Goal: Task Accomplishment & Management: Complete application form

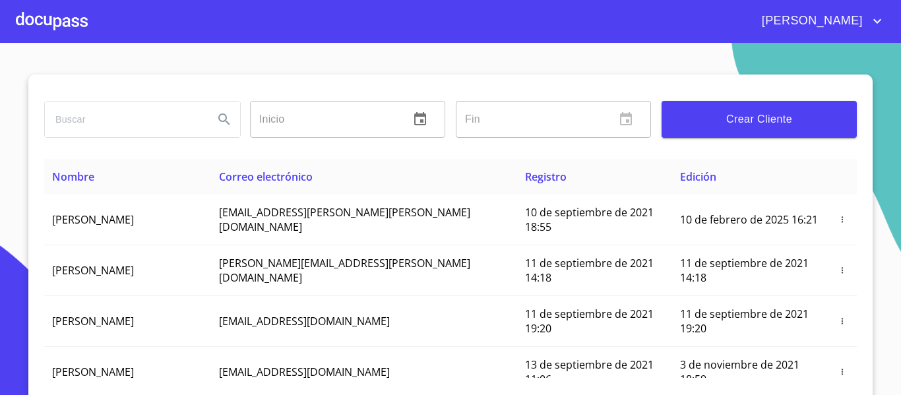
click at [65, 123] on input "search" at bounding box center [124, 120] width 158 height 36
type input "easyfin"
click at [216, 119] on icon "Search" at bounding box center [224, 119] width 16 height 16
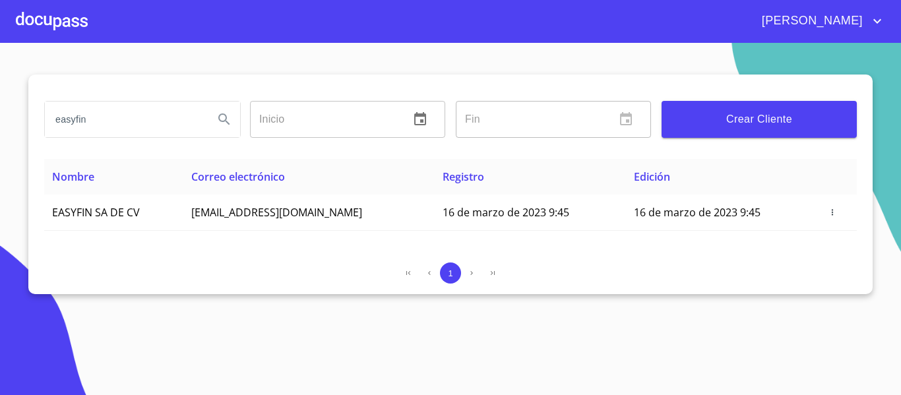
drag, startPoint x: 54, startPoint y: 121, endPoint x: 64, endPoint y: 127, distance: 11.9
click at [84, 121] on input "easyfin" at bounding box center [124, 120] width 158 height 36
click at [56, 26] on div at bounding box center [52, 21] width 72 height 42
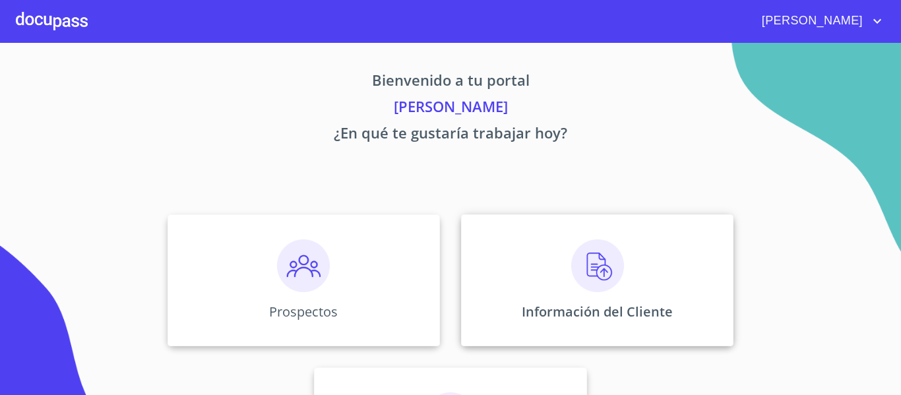
click at [517, 295] on div "Información del Cliente" at bounding box center [597, 280] width 272 height 132
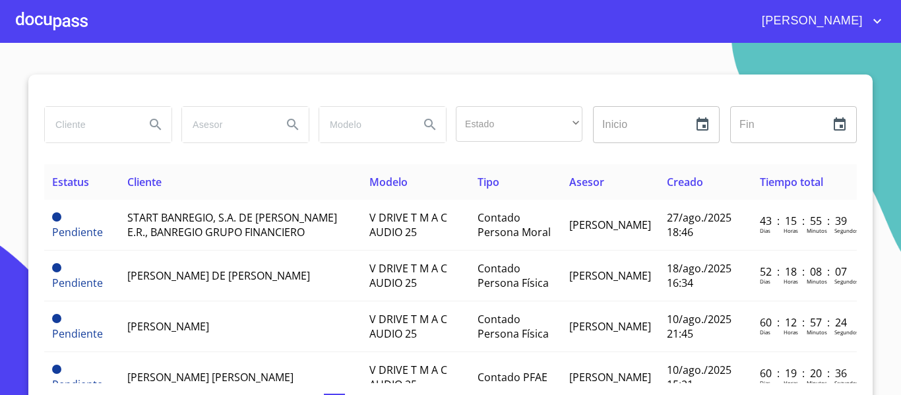
paste input "easyfin"
type input "easyfin"
click at [150, 124] on icon "Search" at bounding box center [156, 125] width 16 height 16
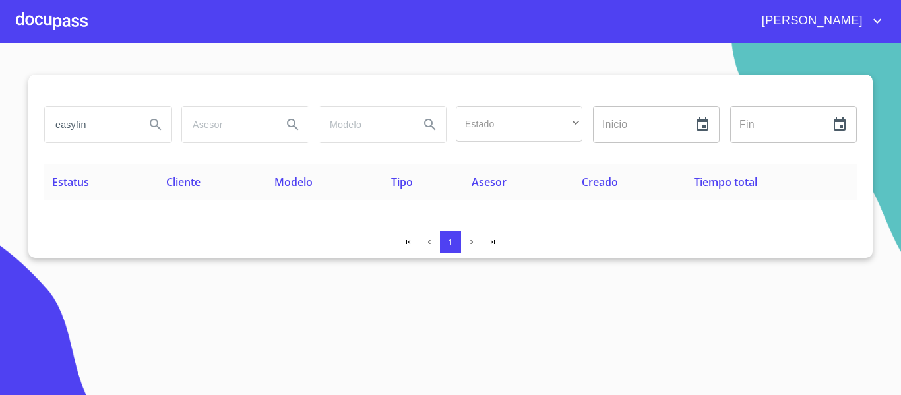
drag, startPoint x: 93, startPoint y: 126, endPoint x: 44, endPoint y: 125, distance: 49.5
click at [44, 125] on div "easyfin" at bounding box center [107, 124] width 137 height 47
click at [59, 23] on div at bounding box center [52, 21] width 72 height 42
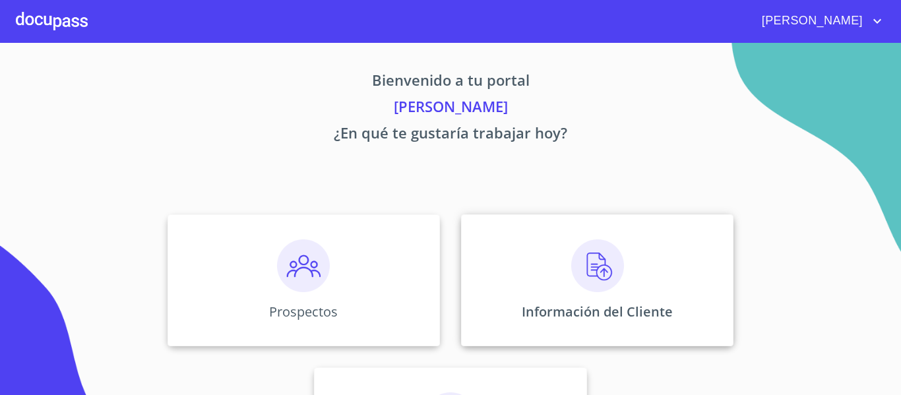
click at [554, 295] on div "Información del Cliente" at bounding box center [597, 280] width 272 height 132
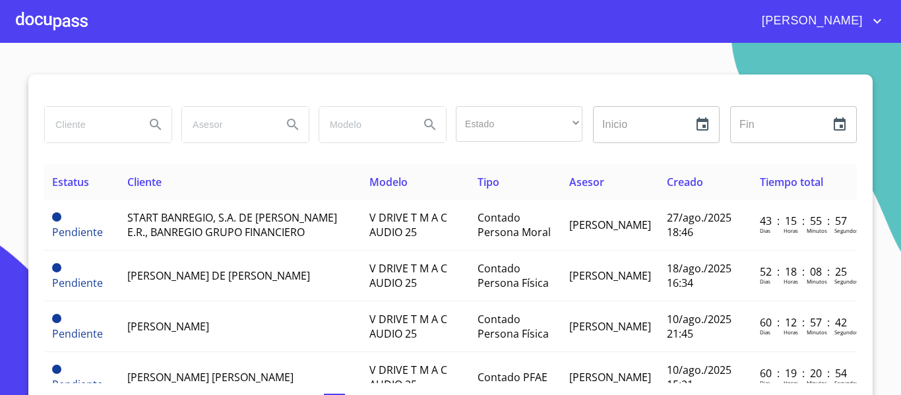
click at [67, 25] on div at bounding box center [52, 21] width 72 height 42
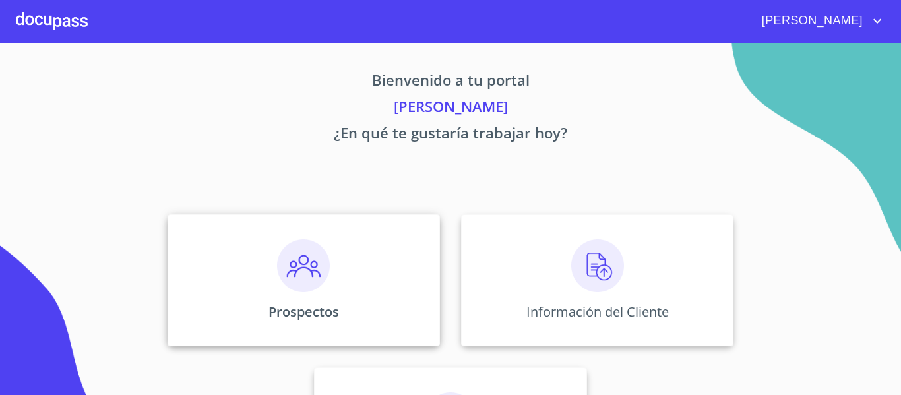
click at [349, 274] on div "Prospectos" at bounding box center [303, 280] width 272 height 132
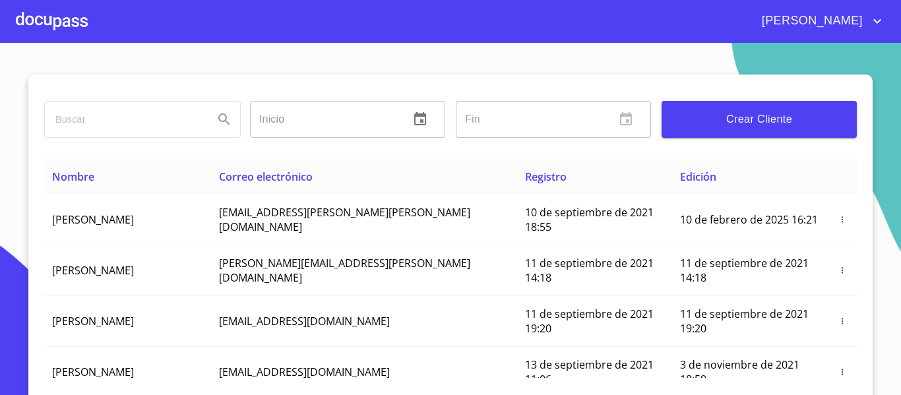
click at [75, 117] on input "search" at bounding box center [124, 120] width 158 height 36
paste input "easyfin"
type input "easyfin"
click at [224, 116] on icon "Search" at bounding box center [224, 119] width 16 height 16
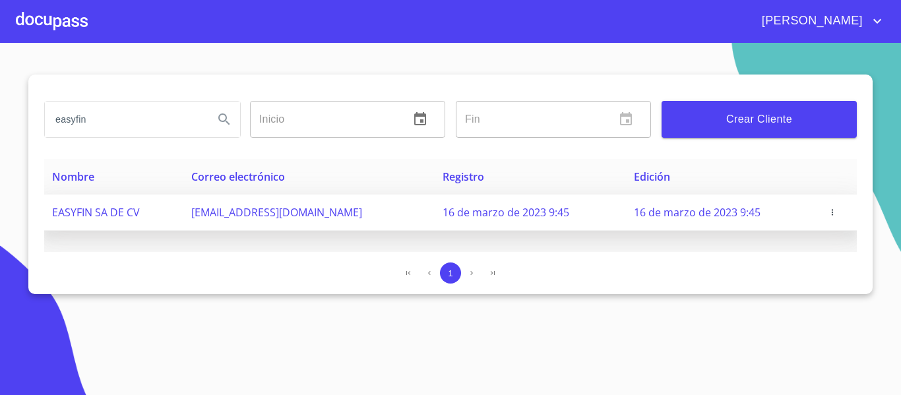
click at [830, 212] on icon "button" at bounding box center [832, 212] width 9 height 9
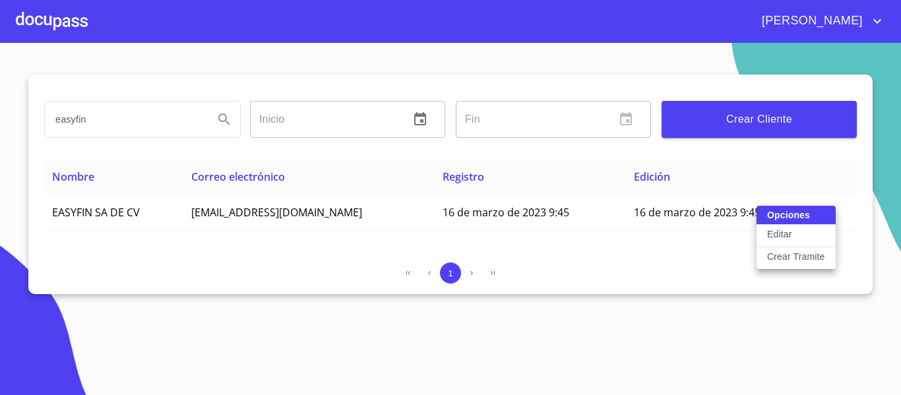
click at [789, 255] on p "Crear Tramite" at bounding box center [796, 256] width 58 height 13
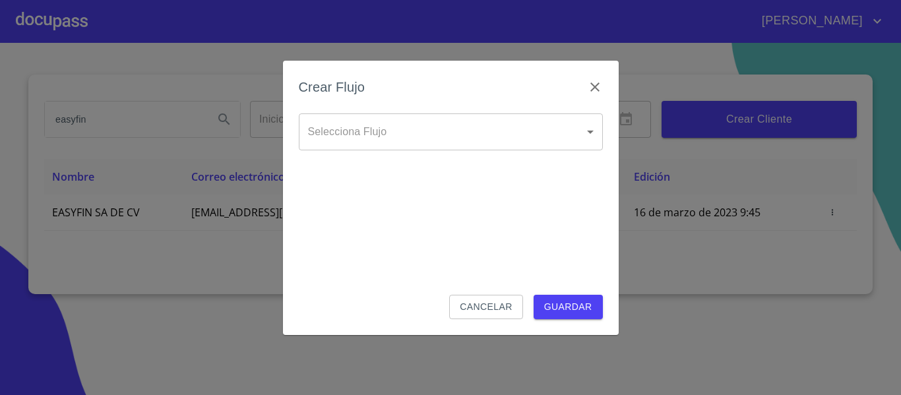
click at [475, 125] on body "[PERSON_NAME] Inicio ​ Fin ​ Crear Cliente Nombre Correo electrónico Registro E…" at bounding box center [450, 197] width 901 height 395
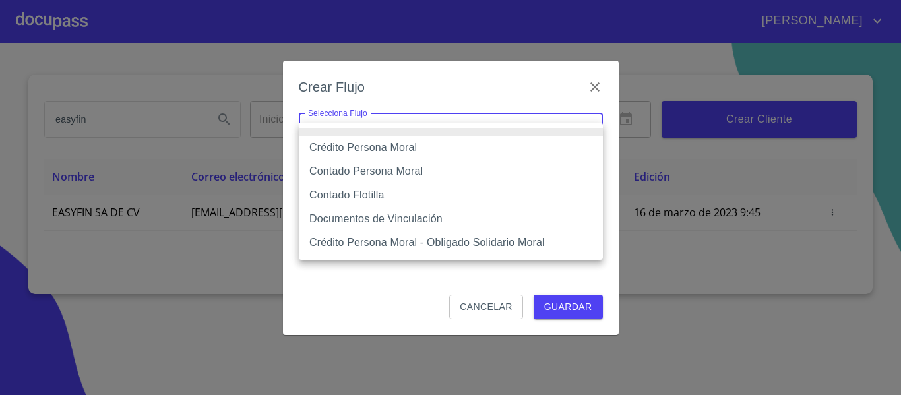
click at [343, 191] on li "Contado Flotilla" at bounding box center [451, 195] width 304 height 24
type input "62396bddcfb2f6e46cce107f"
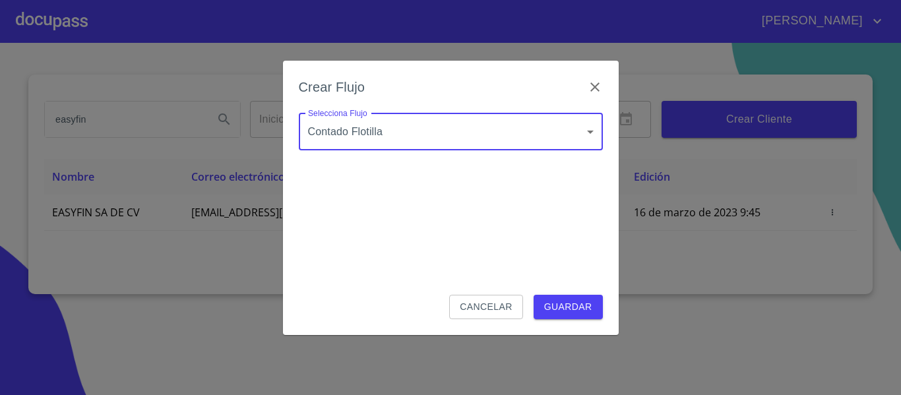
click at [569, 312] on span "Guardar" at bounding box center [568, 307] width 48 height 16
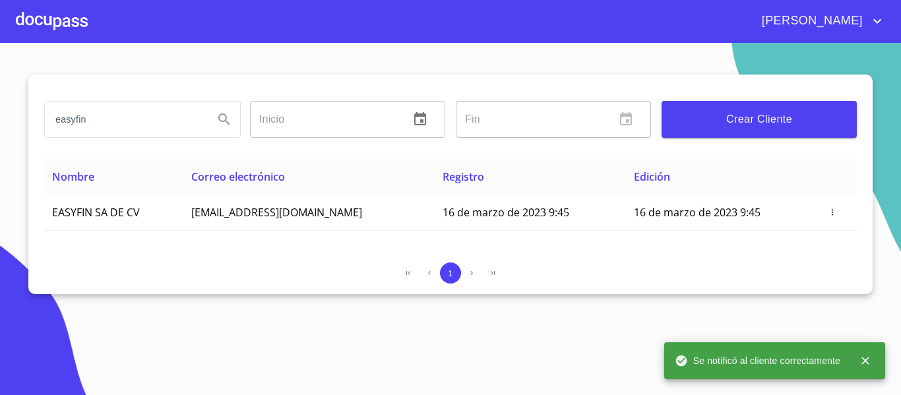
click at [62, 19] on div at bounding box center [52, 21] width 72 height 42
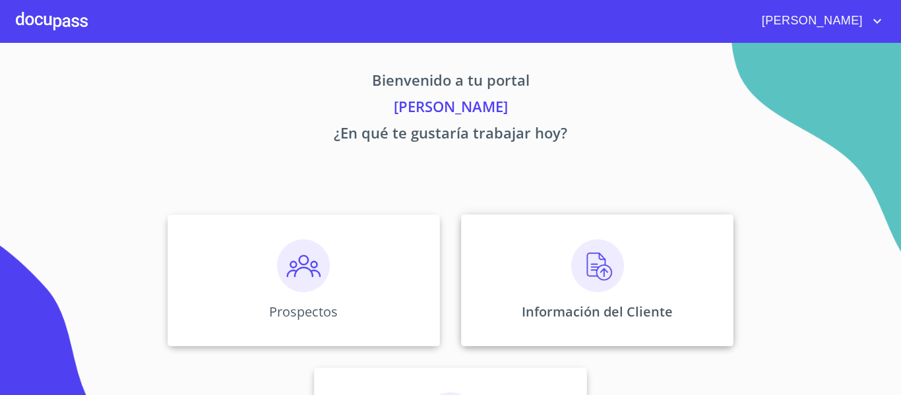
click at [568, 307] on p "Información del Cliente" at bounding box center [597, 312] width 151 height 18
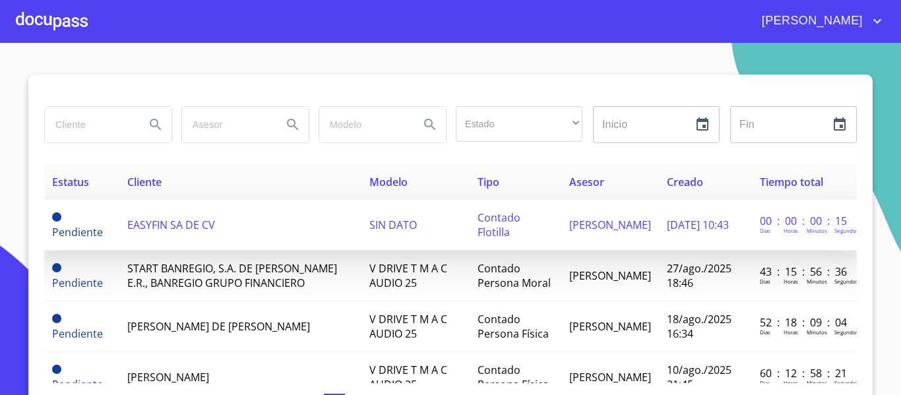
click at [167, 216] on td "EASYFIN SA DE CV" at bounding box center [240, 225] width 242 height 51
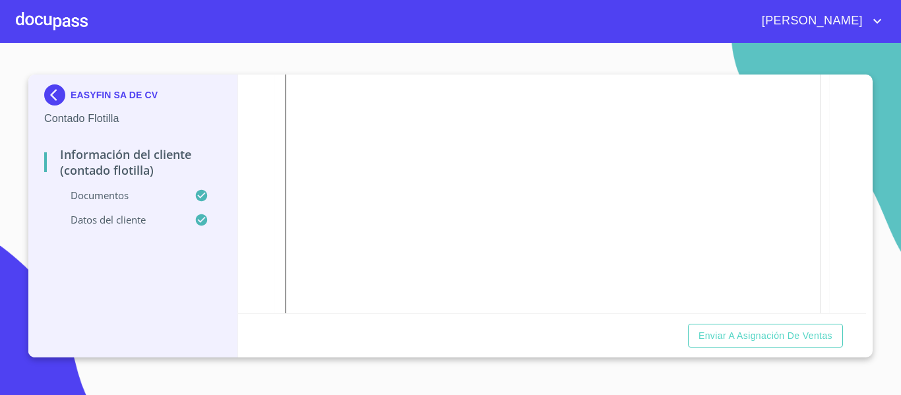
scroll to position [528, 0]
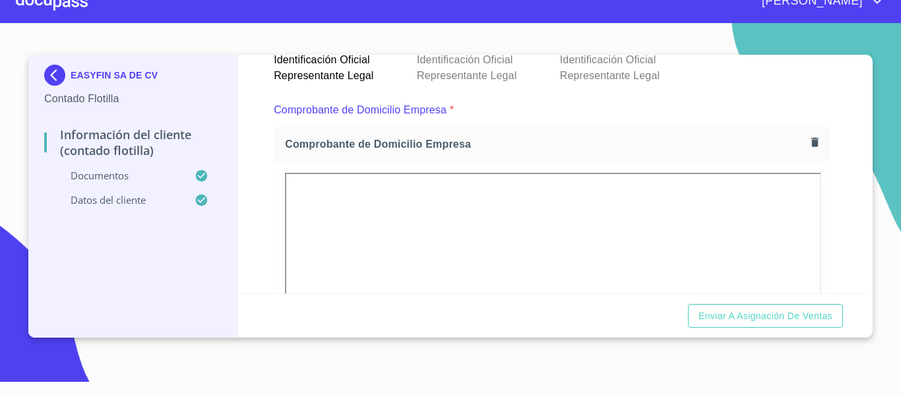
scroll to position [685, 0]
click at [811, 144] on icon "button" at bounding box center [814, 142] width 7 height 9
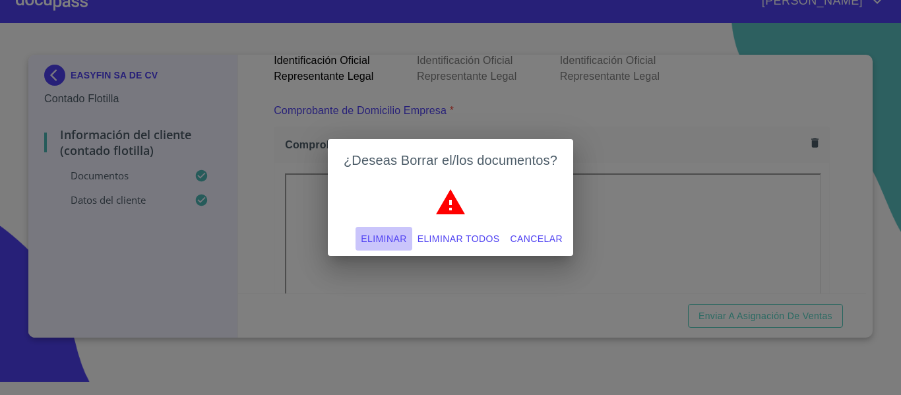
click at [375, 243] on span "Eliminar" at bounding box center [384, 239] width 46 height 16
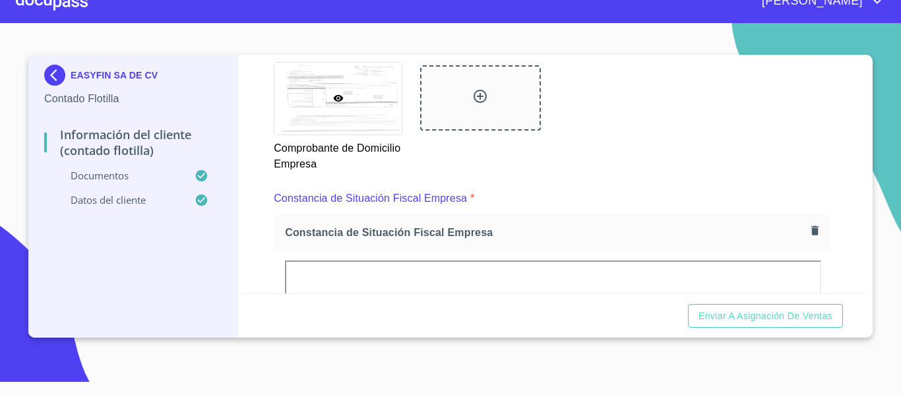
scroll to position [1147, 0]
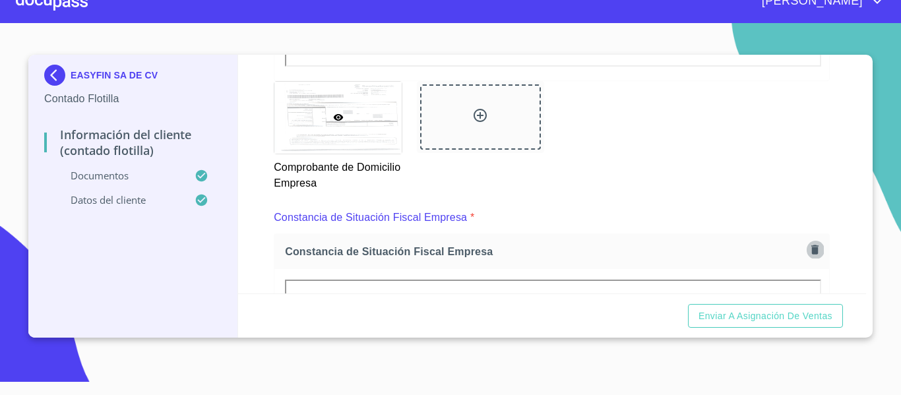
click at [806, 249] on button "button" at bounding box center [815, 250] width 18 height 18
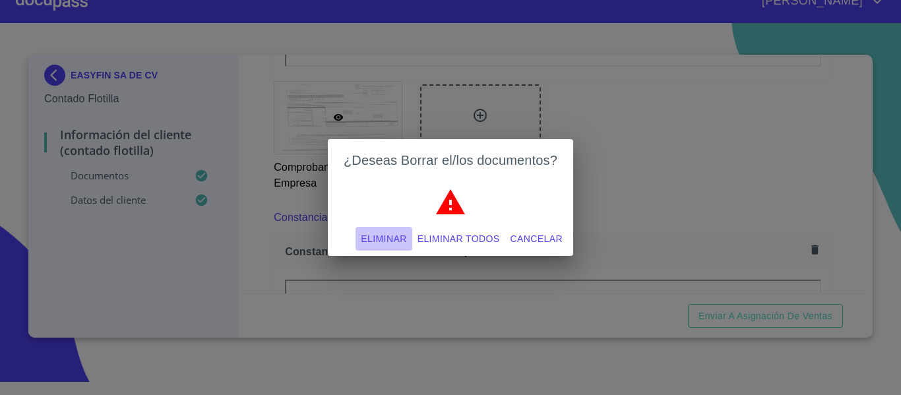
click at [365, 236] on span "Eliminar" at bounding box center [384, 239] width 46 height 16
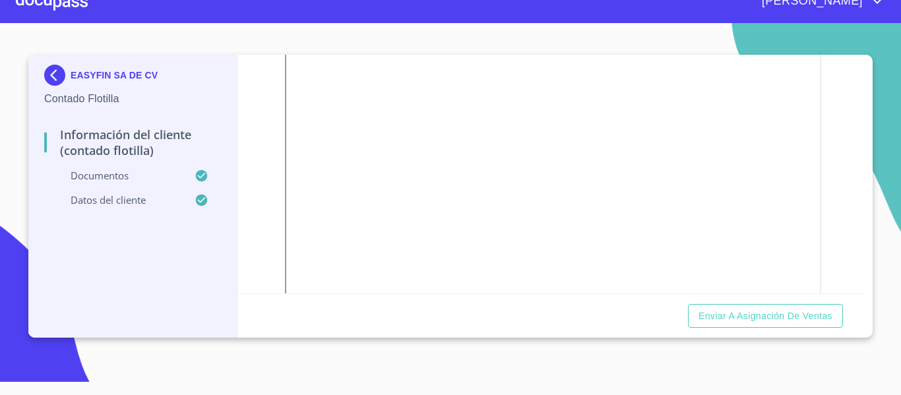
scroll to position [2461, 0]
click at [811, 73] on icon "button" at bounding box center [814, 71] width 7 height 9
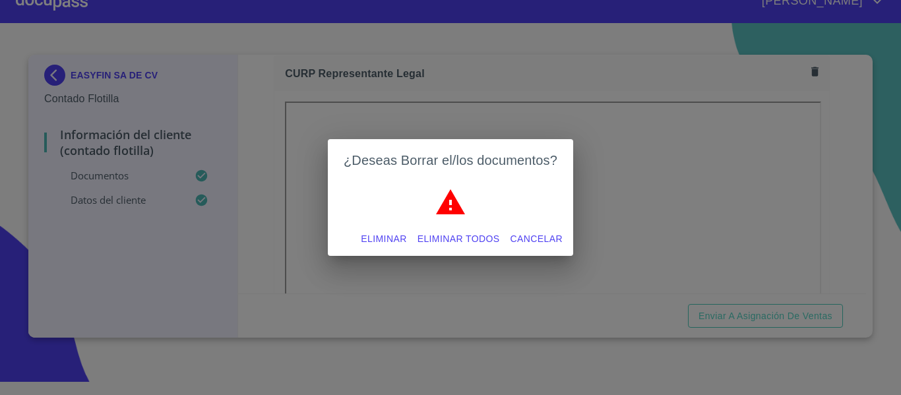
click at [390, 237] on span "Eliminar" at bounding box center [384, 239] width 46 height 16
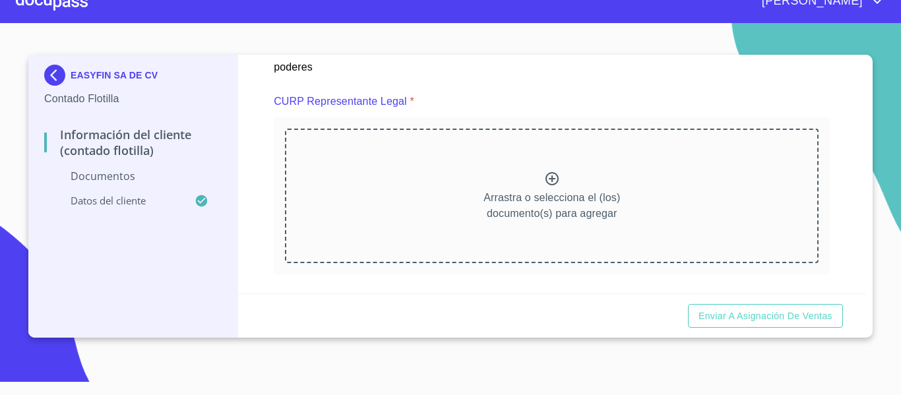
scroll to position [2395, 0]
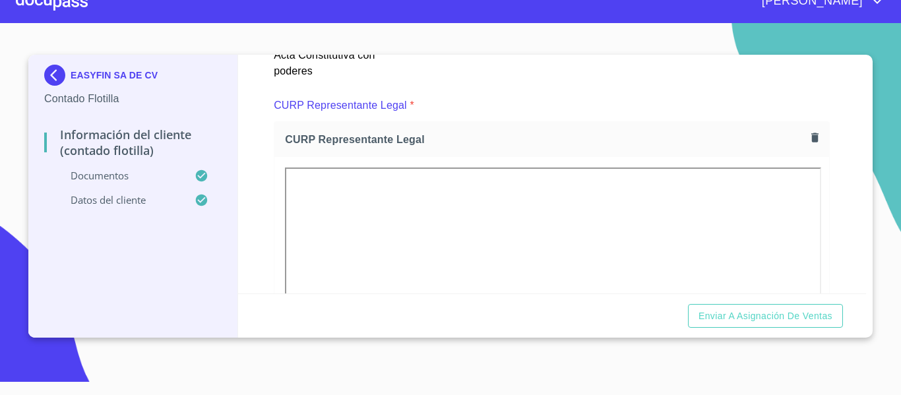
click at [878, 208] on section "EASYFIN SA DE CV Contado Flotilla Información del Cliente (Contado Flotilla) Do…" at bounding box center [450, 199] width 901 height 352
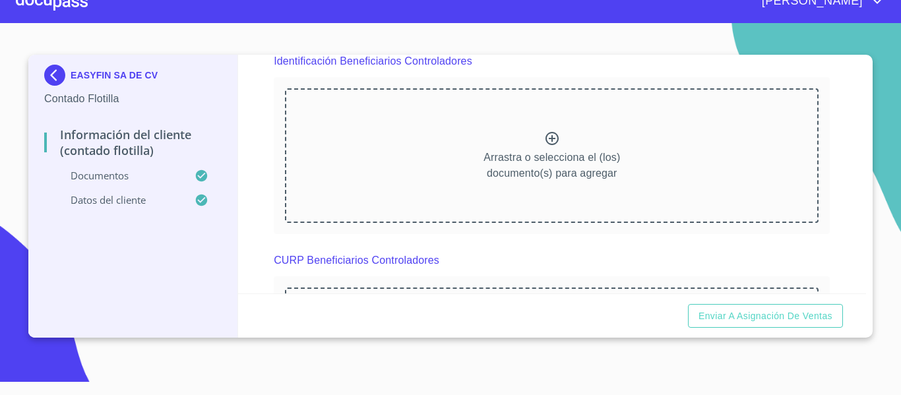
scroll to position [3132, 0]
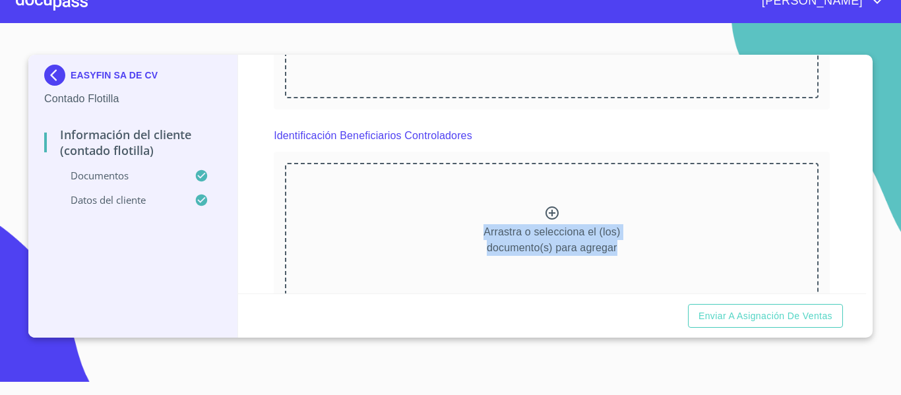
drag, startPoint x: 853, startPoint y: 241, endPoint x: 853, endPoint y: 232, distance: 9.2
click at [853, 233] on div "Información del Cliente (Contado Flotilla) Documentos Documento de identificaci…" at bounding box center [552, 174] width 628 height 239
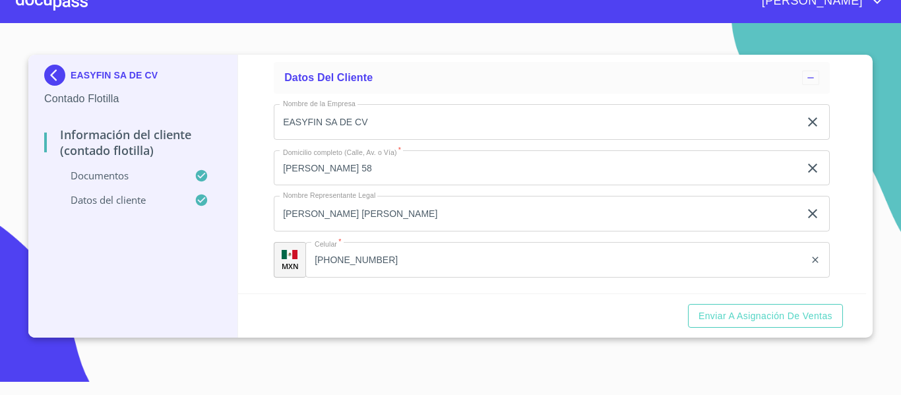
scroll to position [5296, 0]
click at [737, 321] on span "Enviar a Asignación de Ventas" at bounding box center [765, 316] width 134 height 16
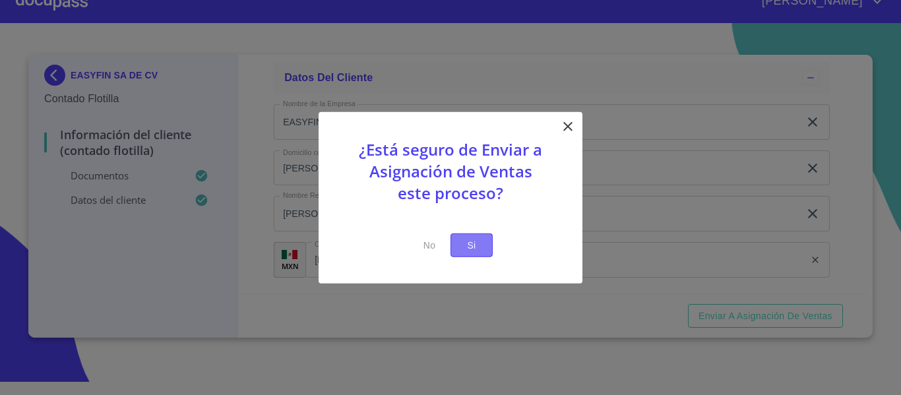
click at [457, 247] on button "Si" at bounding box center [471, 245] width 42 height 24
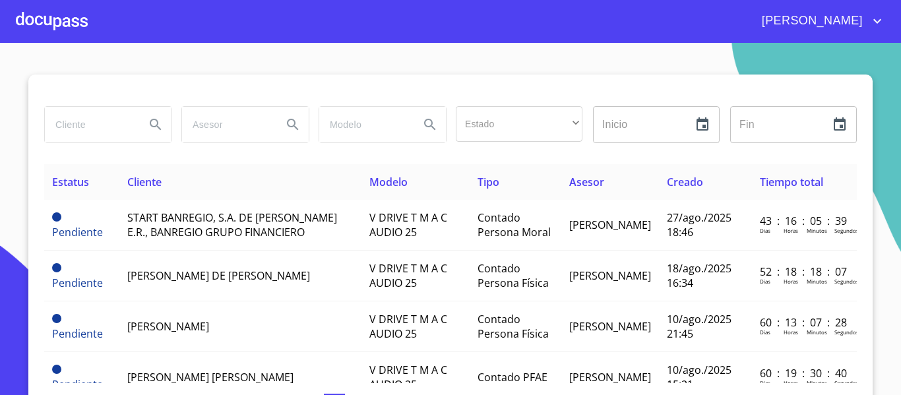
click at [90, 129] on input "search" at bounding box center [90, 125] width 90 height 36
type input "easy"
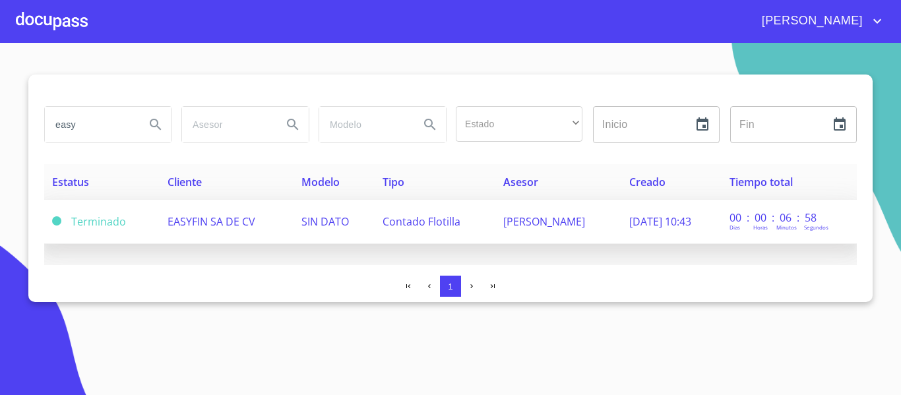
click at [375, 236] on td "Contado Flotilla" at bounding box center [435, 222] width 121 height 44
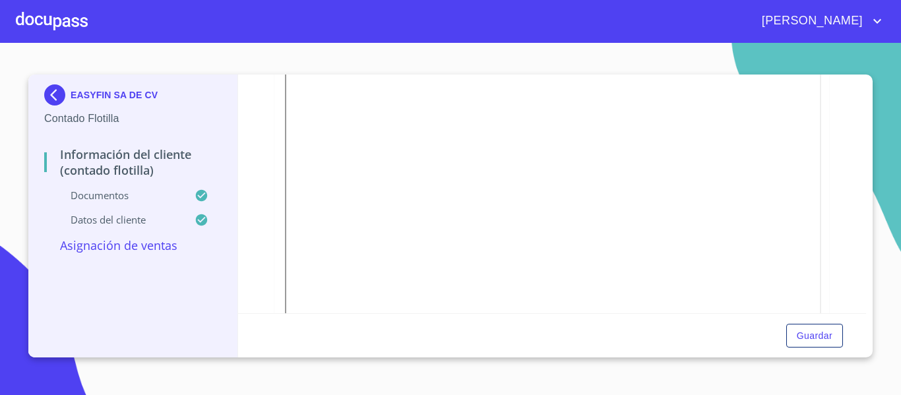
scroll to position [1451, 0]
click at [65, 24] on div at bounding box center [52, 21] width 72 height 42
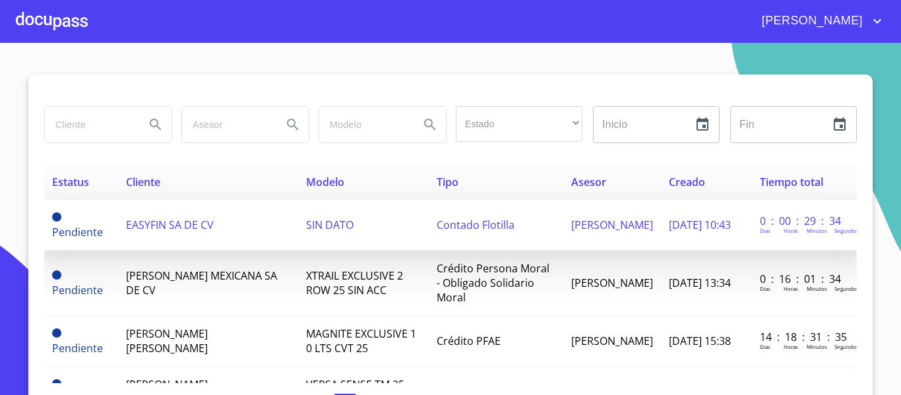
click at [181, 225] on span "EASYFIN SA DE CV" at bounding box center [170, 225] width 88 height 15
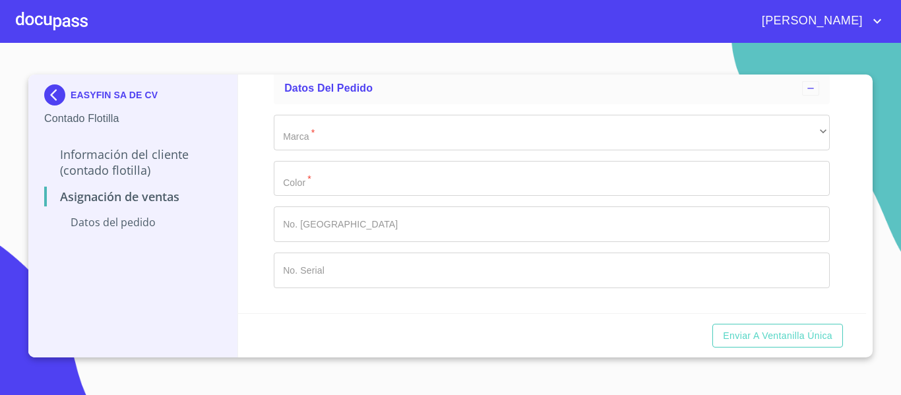
scroll to position [72, 0]
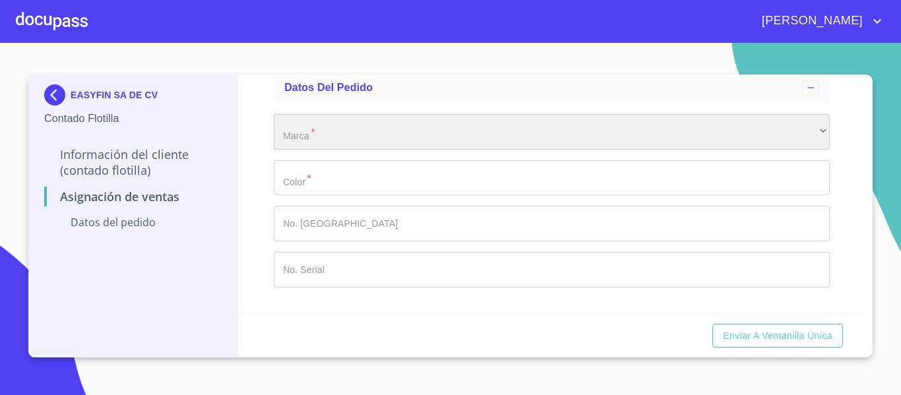
click at [324, 119] on div "​" at bounding box center [552, 132] width 556 height 36
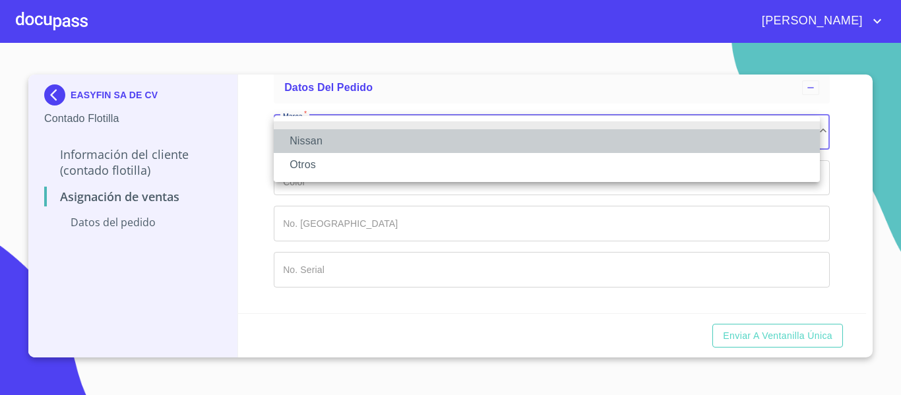
click at [289, 141] on li "Nissan" at bounding box center [547, 141] width 546 height 24
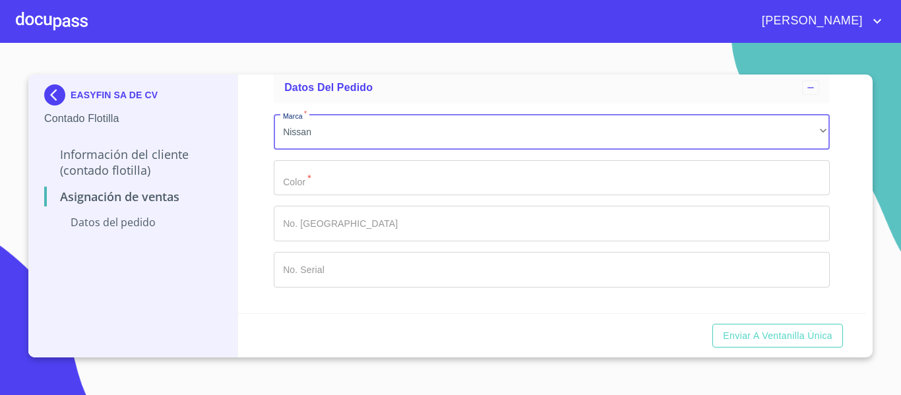
click at [323, 173] on input "Marca   *" at bounding box center [552, 178] width 556 height 36
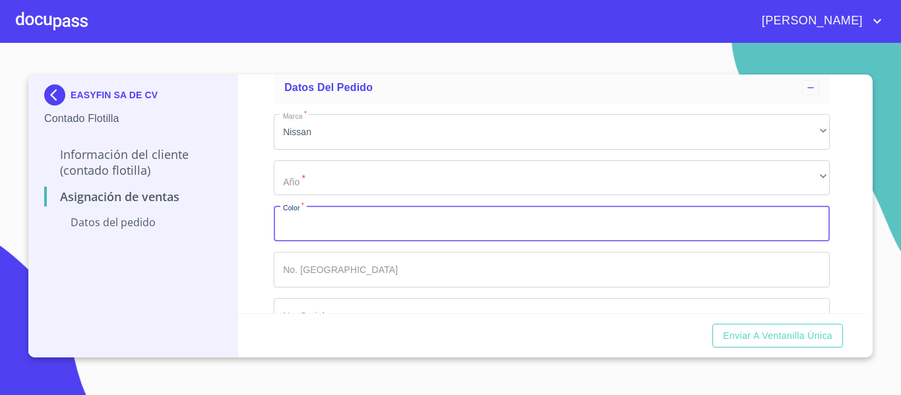
click at [295, 232] on input "Marca   *" at bounding box center [552, 224] width 556 height 36
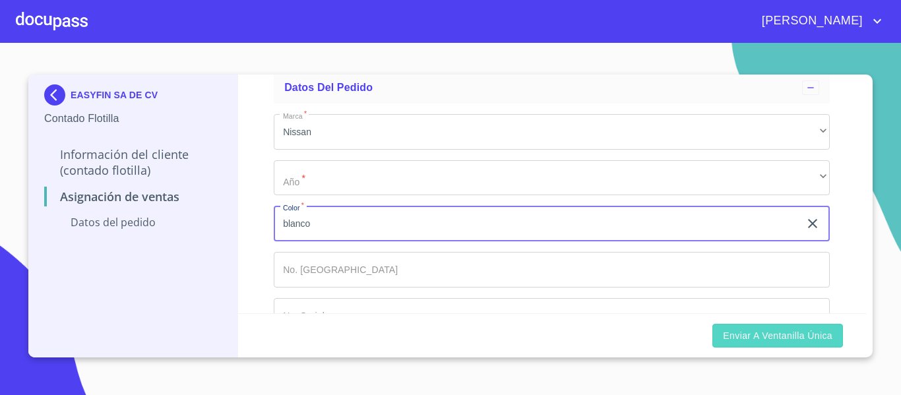
type input "blanco"
click at [806, 340] on span "Enviar a Ventanilla Única" at bounding box center [777, 336] width 109 height 16
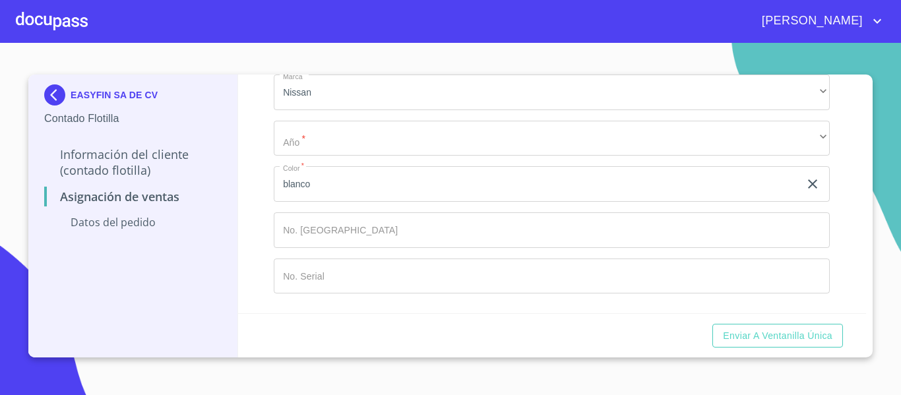
scroll to position [46, 0]
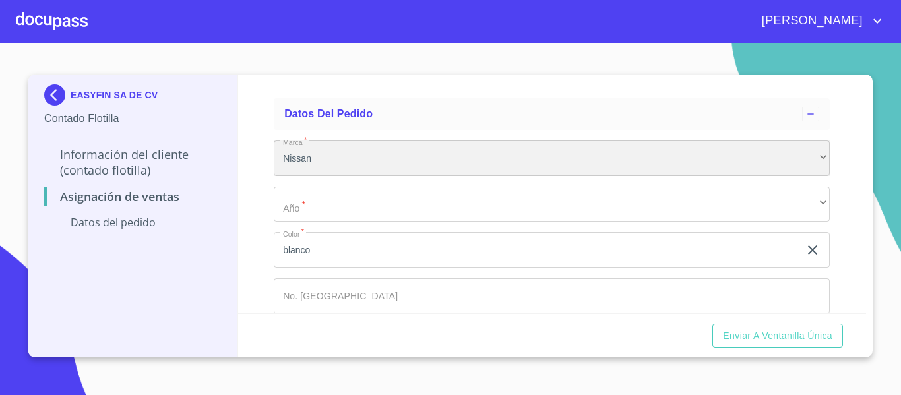
click at [500, 164] on div "Nissan" at bounding box center [552, 158] width 556 height 36
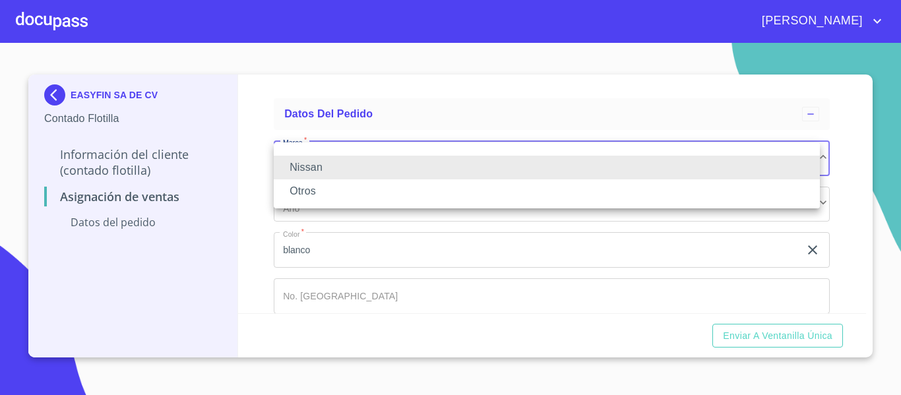
click at [306, 169] on li "Nissan" at bounding box center [547, 168] width 546 height 24
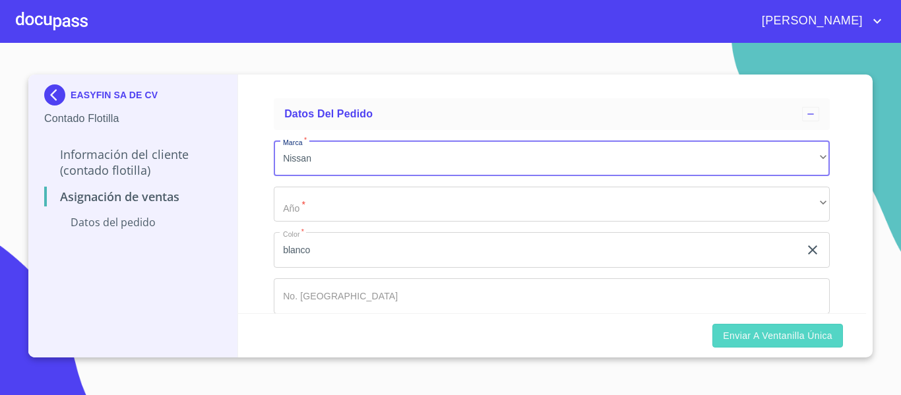
click at [779, 329] on span "Enviar a Ventanilla Única" at bounding box center [777, 336] width 109 height 16
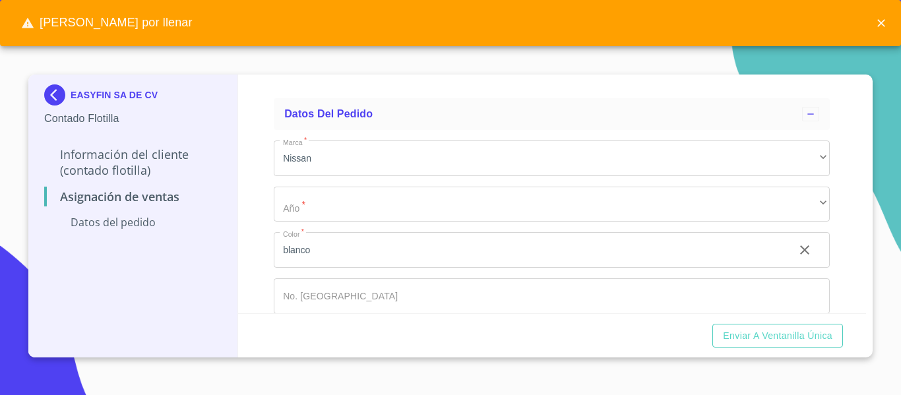
scroll to position [111, 0]
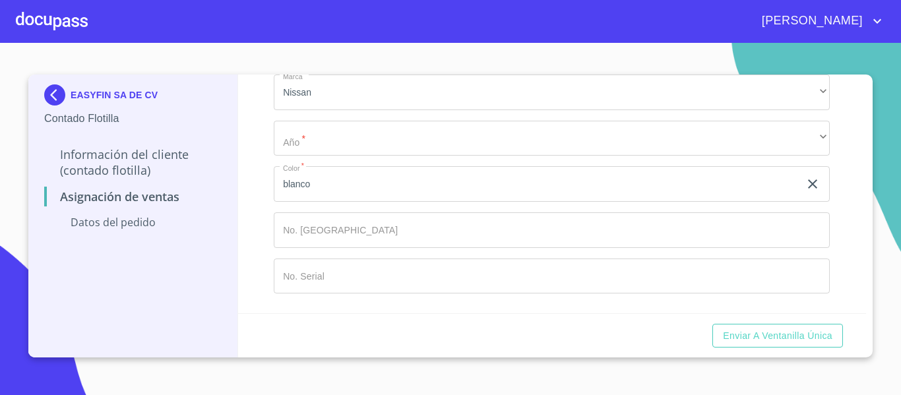
click at [44, 28] on div at bounding box center [52, 21] width 72 height 42
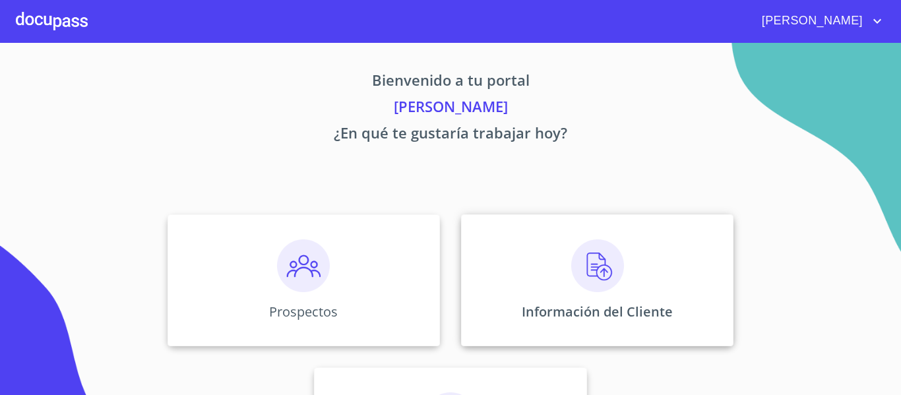
click at [532, 261] on div "Información del Cliente" at bounding box center [597, 280] width 272 height 132
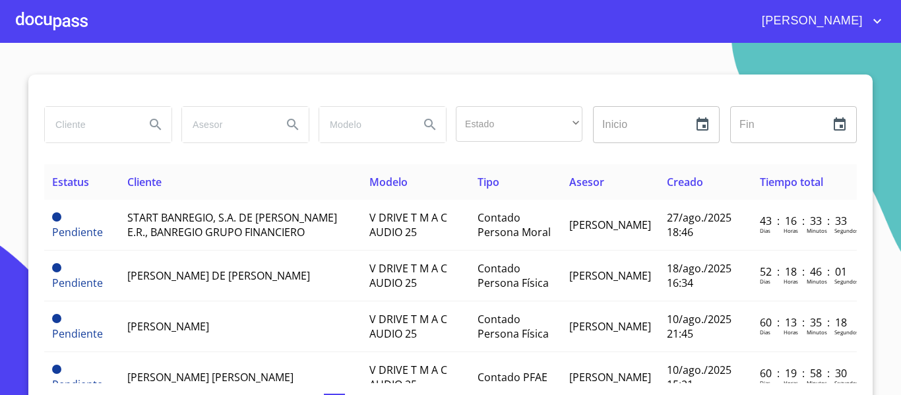
click at [88, 122] on input "search" at bounding box center [90, 125] width 90 height 36
type input "easy"
click at [151, 128] on icon "Search" at bounding box center [156, 125] width 16 height 16
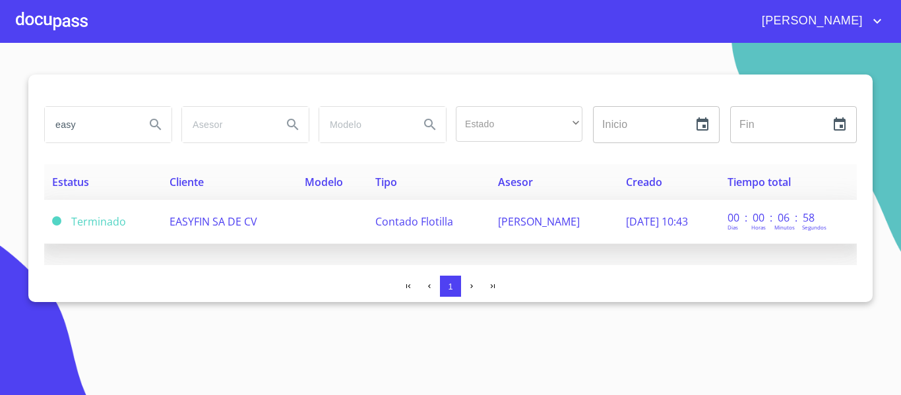
click at [626, 220] on span "[DATE] 10:43" at bounding box center [657, 221] width 62 height 15
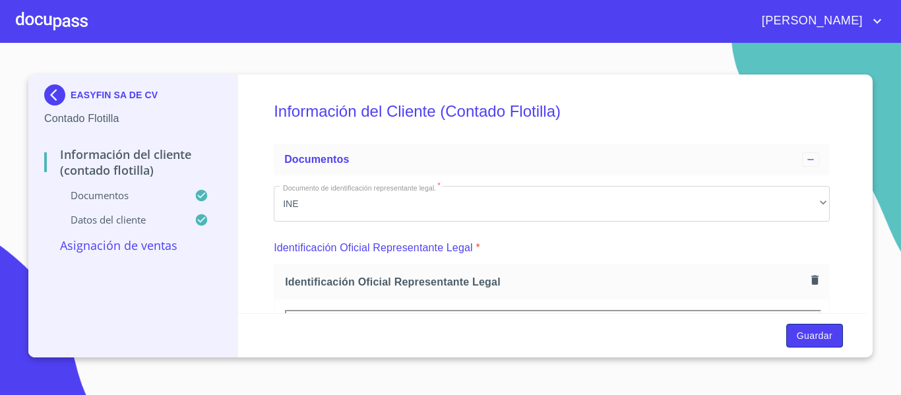
click at [804, 335] on span "Guardar" at bounding box center [815, 336] width 36 height 16
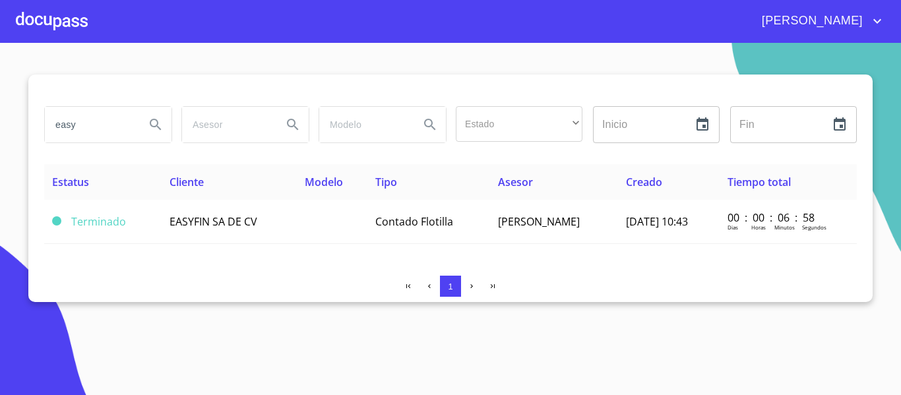
click at [62, 28] on div at bounding box center [52, 21] width 72 height 42
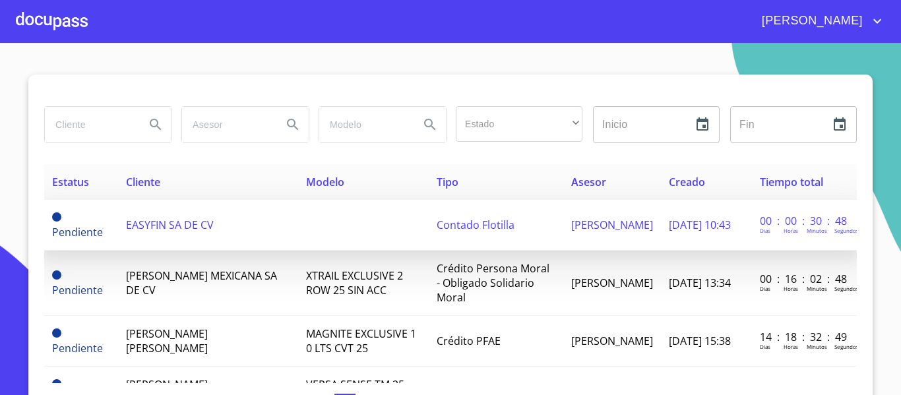
click at [125, 235] on td "EASYFIN SA DE CV" at bounding box center [208, 225] width 181 height 51
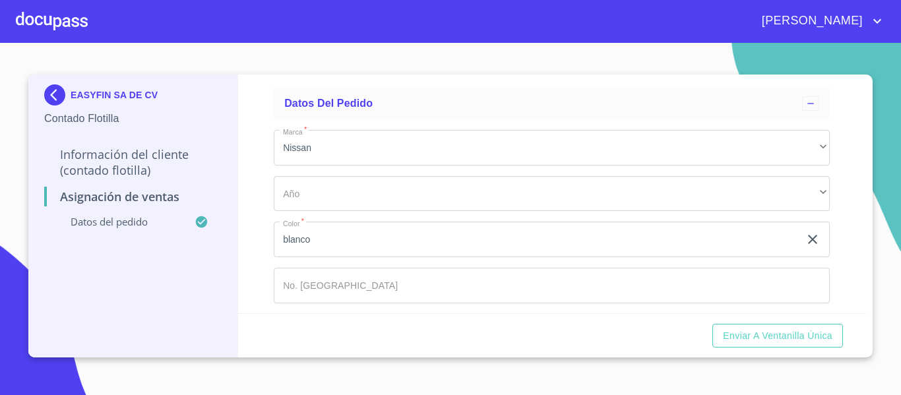
scroll to position [111, 0]
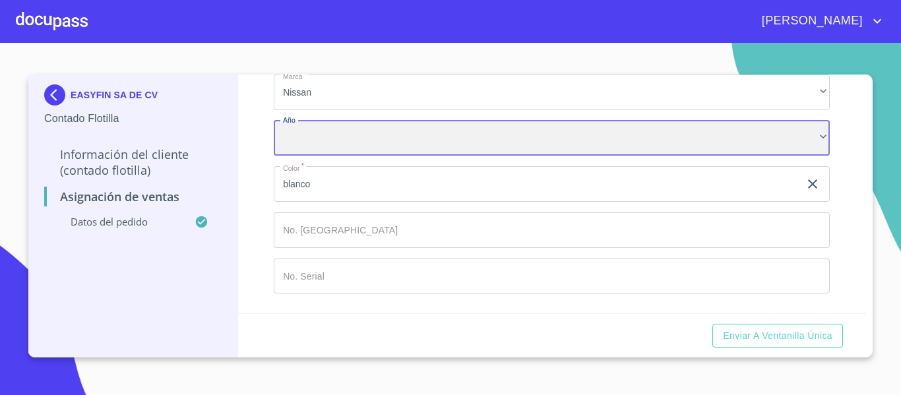
click at [365, 133] on div "​" at bounding box center [552, 139] width 556 height 36
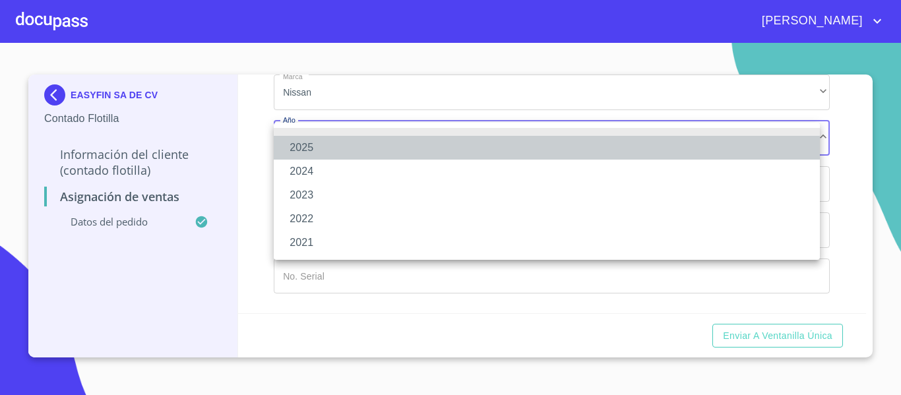
click at [305, 146] on li "2025" at bounding box center [547, 148] width 546 height 24
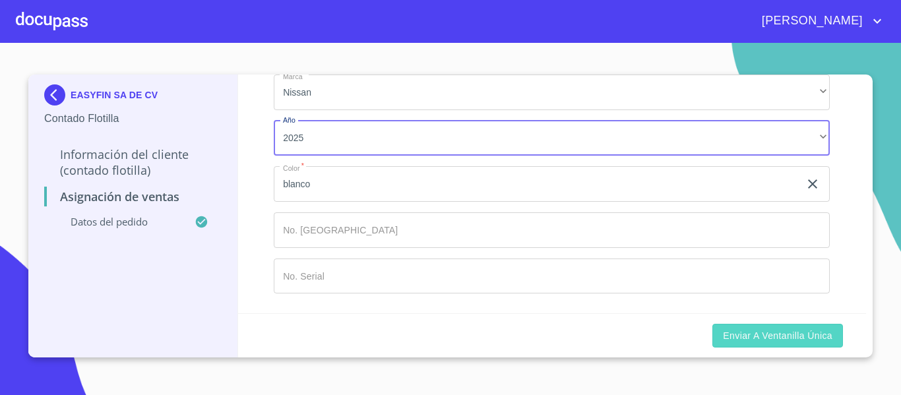
click at [796, 336] on span "Enviar a Ventanilla Única" at bounding box center [777, 336] width 109 height 16
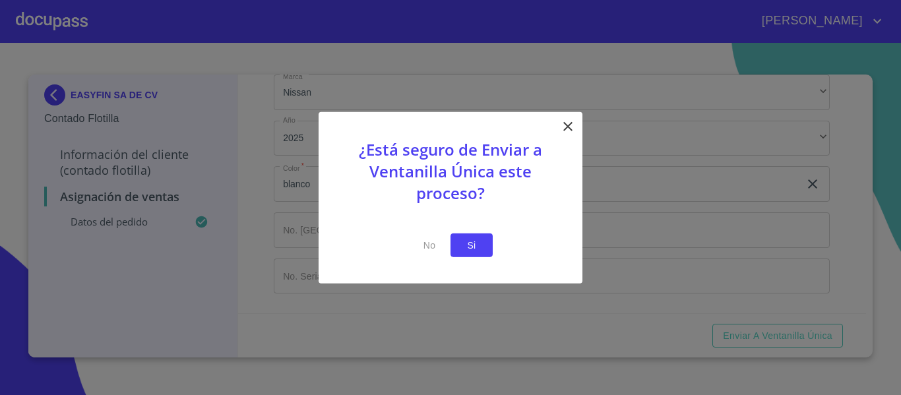
click at [468, 246] on span "Si" at bounding box center [471, 245] width 21 height 16
